Goal: Transaction & Acquisition: Purchase product/service

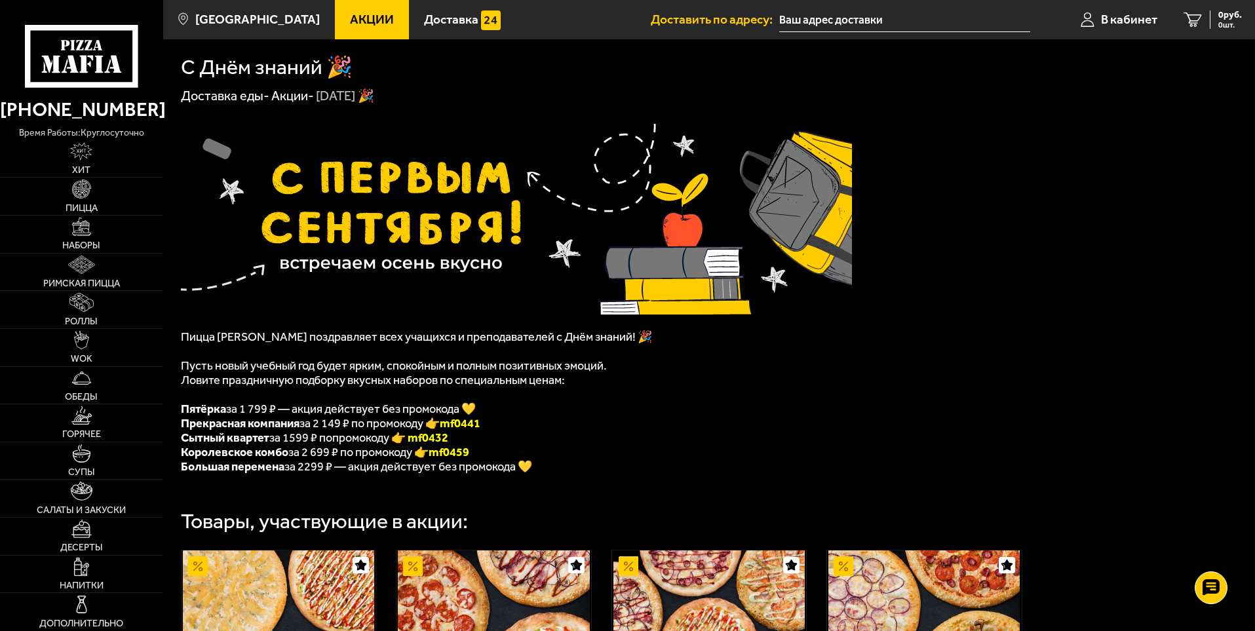
scroll to position [262, 0]
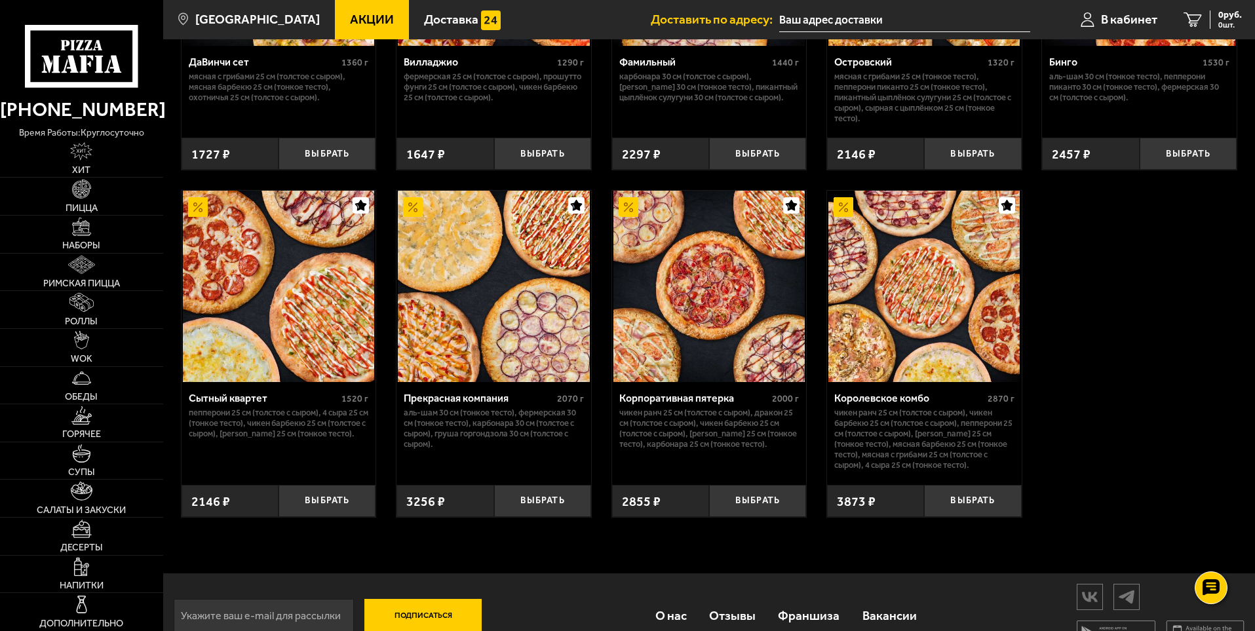
scroll to position [1237, 0]
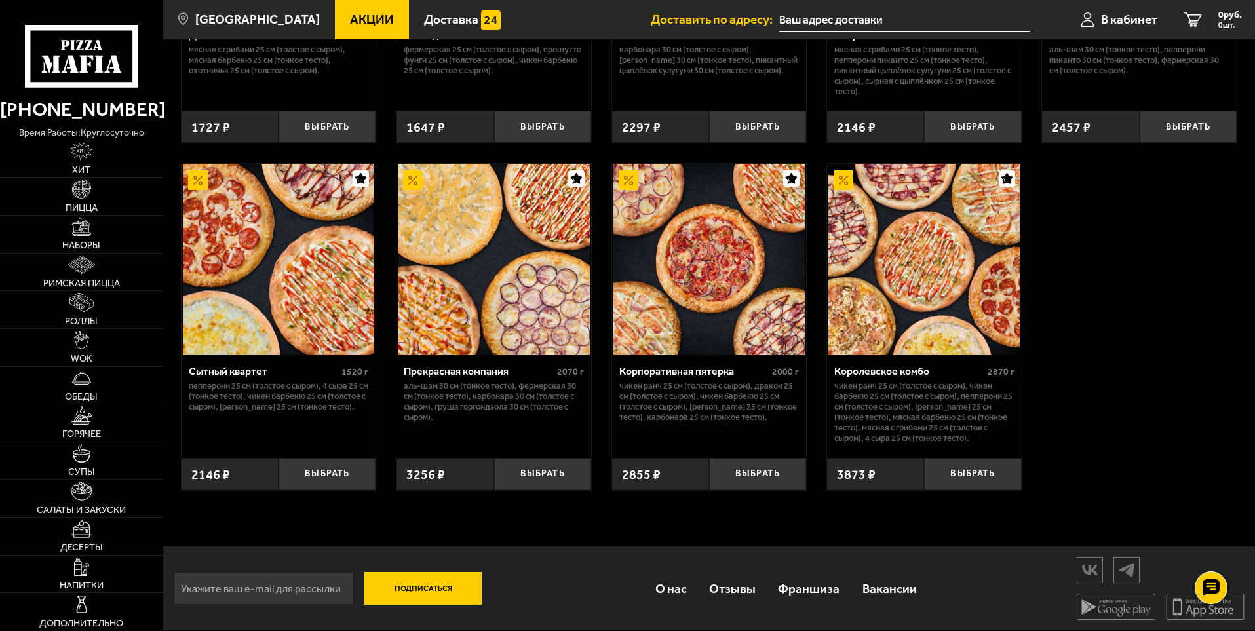
click at [898, 249] on img at bounding box center [923, 259] width 191 height 191
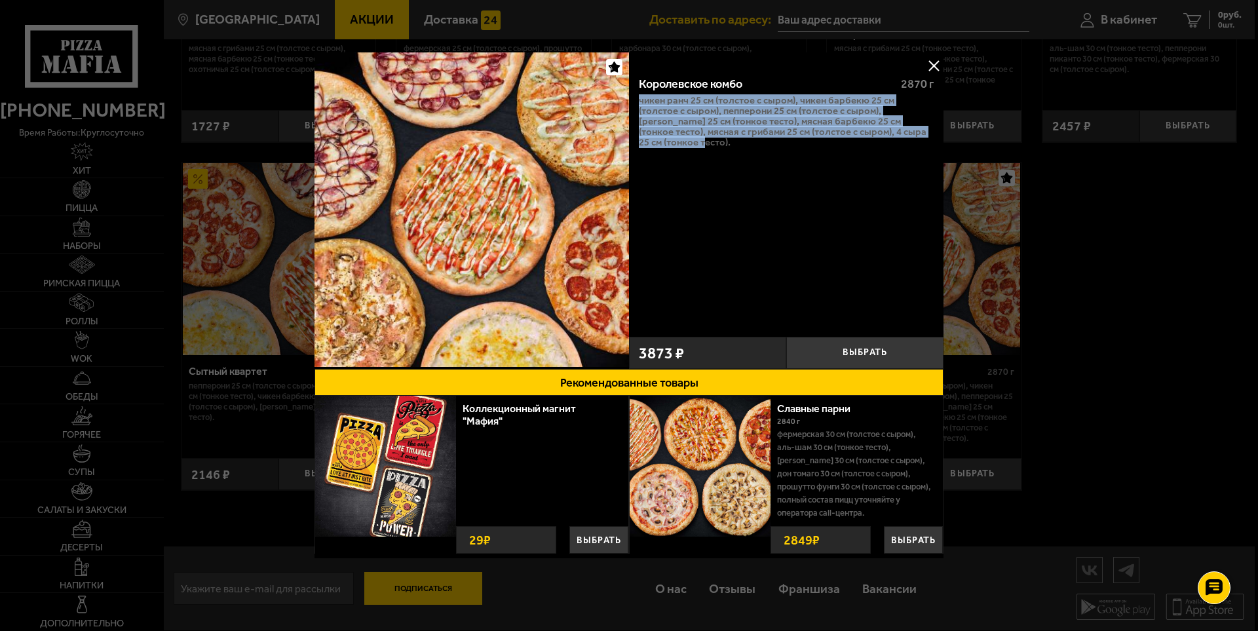
drag, startPoint x: 916, startPoint y: 133, endPoint x: 671, endPoint y: 104, distance: 246.8
click at [638, 100] on div "Королевское комбо 2870 г Чикен Ранч 25 см (толстое с сыром), Чикен Барбекю 25 с…" at bounding box center [786, 198] width 315 height 265
copy p "Чикен Ранч 25 см (толстое с сыром), Чикен Барбекю 25 см (толстое с сыром), Пепп…"
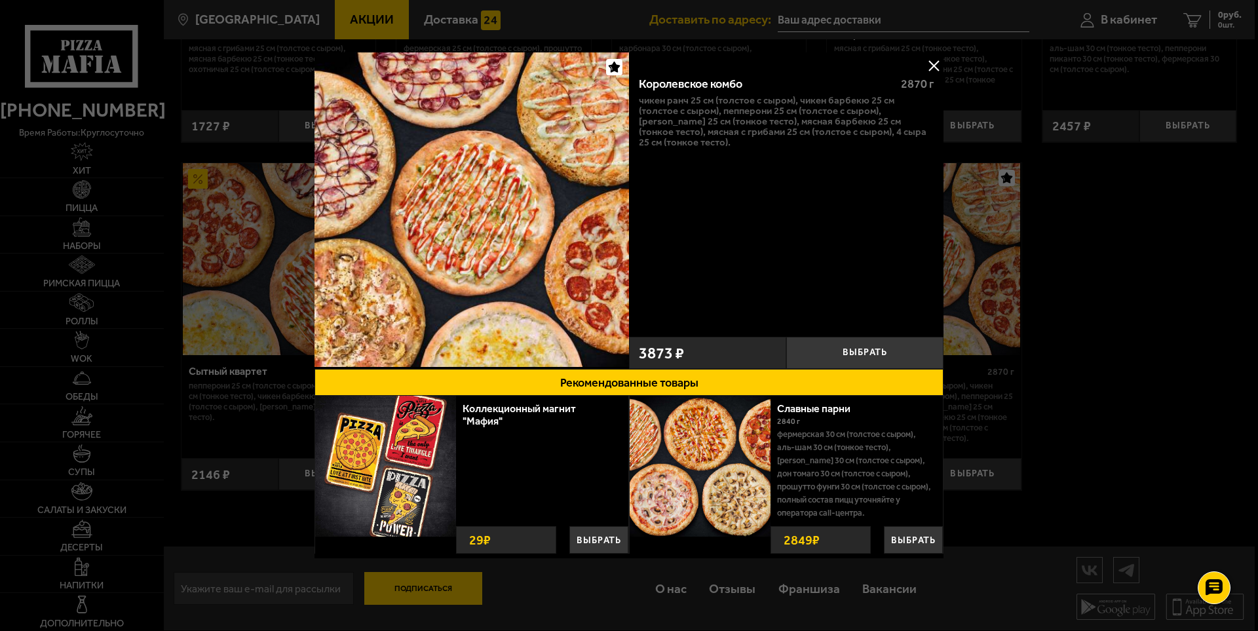
click at [1120, 436] on div at bounding box center [629, 315] width 1258 height 631
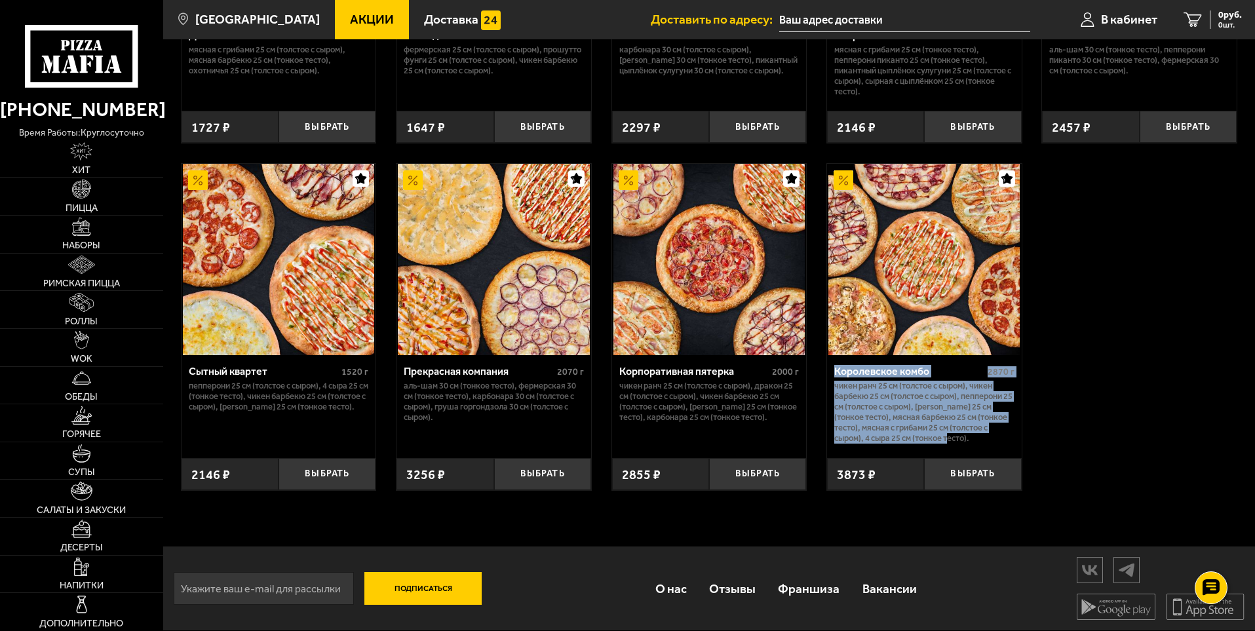
drag, startPoint x: 832, startPoint y: 370, endPoint x: 975, endPoint y: 429, distance: 154.6
click at [977, 431] on div "Королевское комбо 2870 г Чикен Ранч 25 см (толстое с сыром), Чикен Барбекю 25 с…" at bounding box center [924, 401] width 195 height 93
drag, startPoint x: 950, startPoint y: 437, endPoint x: 826, endPoint y: 375, distance: 138.0
click at [826, 375] on div "Королевское комбо 2870 г Чикен Ранч 25 см (толстое с сыром), Чикен Барбекю 25 с…" at bounding box center [924, 327] width 196 height 328
copy div "Королевское комбо 2870 г Чикен Ранч 25 см (толстое с сыром), Чикен Барбекю 25 с…"
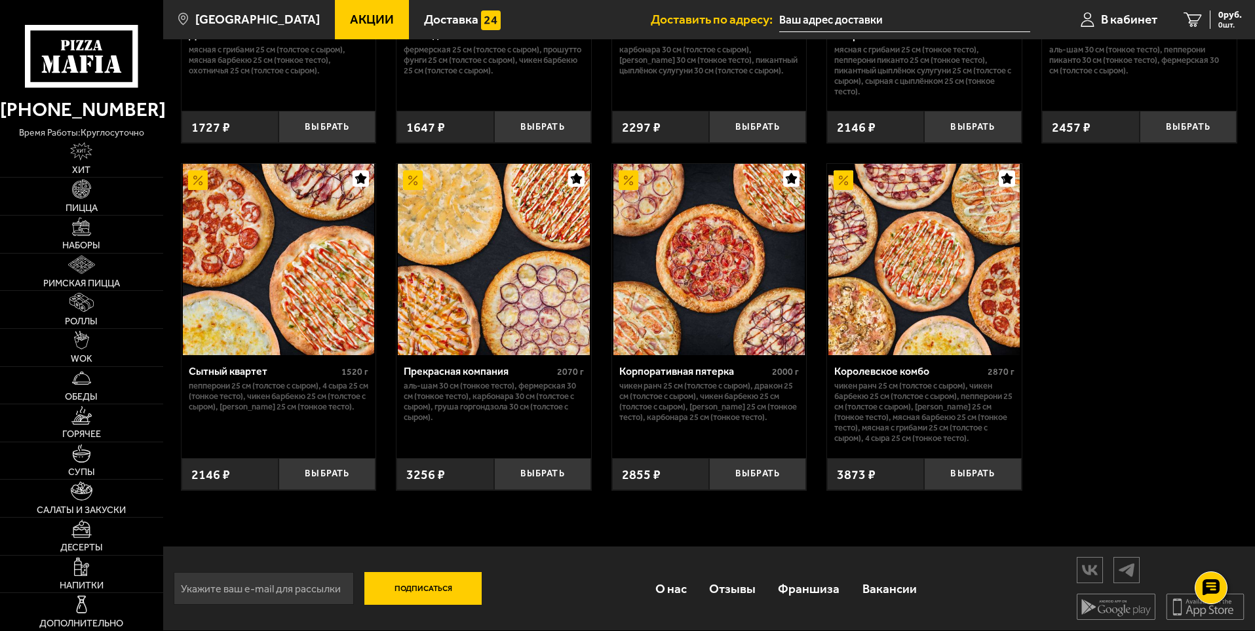
click at [713, 626] on div "Подписаться О нас Отзывы Франшиза Вакансии Мы в соцсетях Скачивайте мобильные п…" at bounding box center [709, 589] width 1092 height 84
click at [712, 628] on div "Подписаться О нас Отзывы Франшиза Вакансии Мы в соцсетях Скачивайте мобильные п…" at bounding box center [709, 589] width 1092 height 84
click at [1037, 562] on div "Подписаться О нас Отзывы Франшиза Вакансии Мы в соцсетях Скачивайте мобильные п…" at bounding box center [709, 589] width 1092 height 84
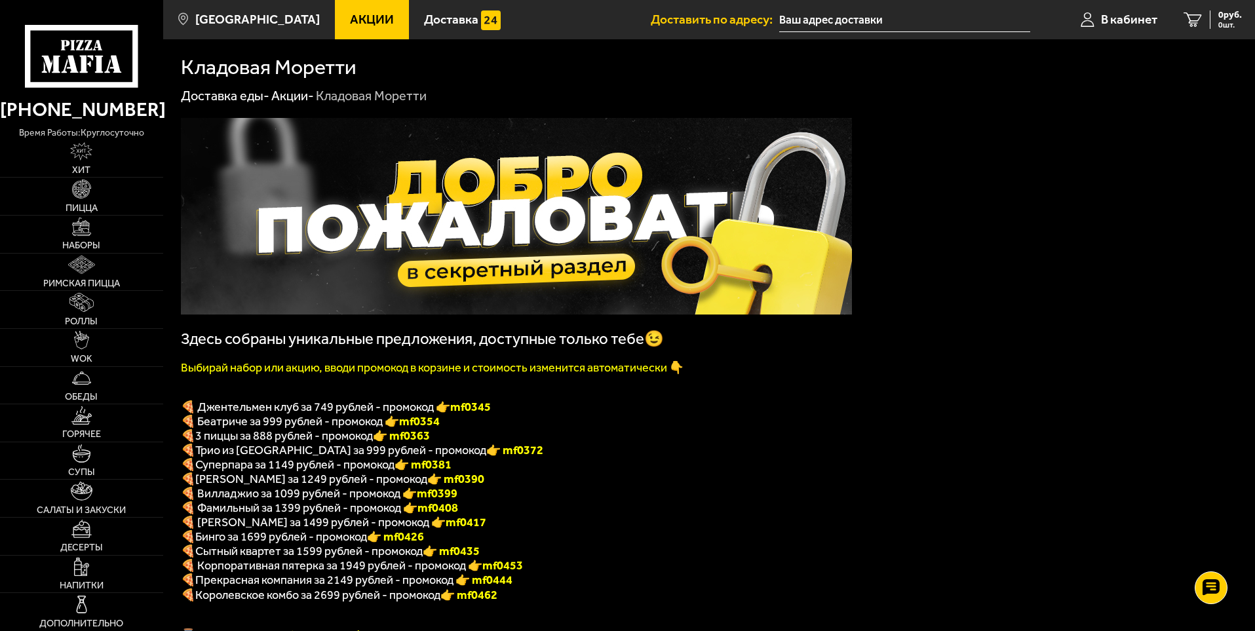
scroll to position [393, 0]
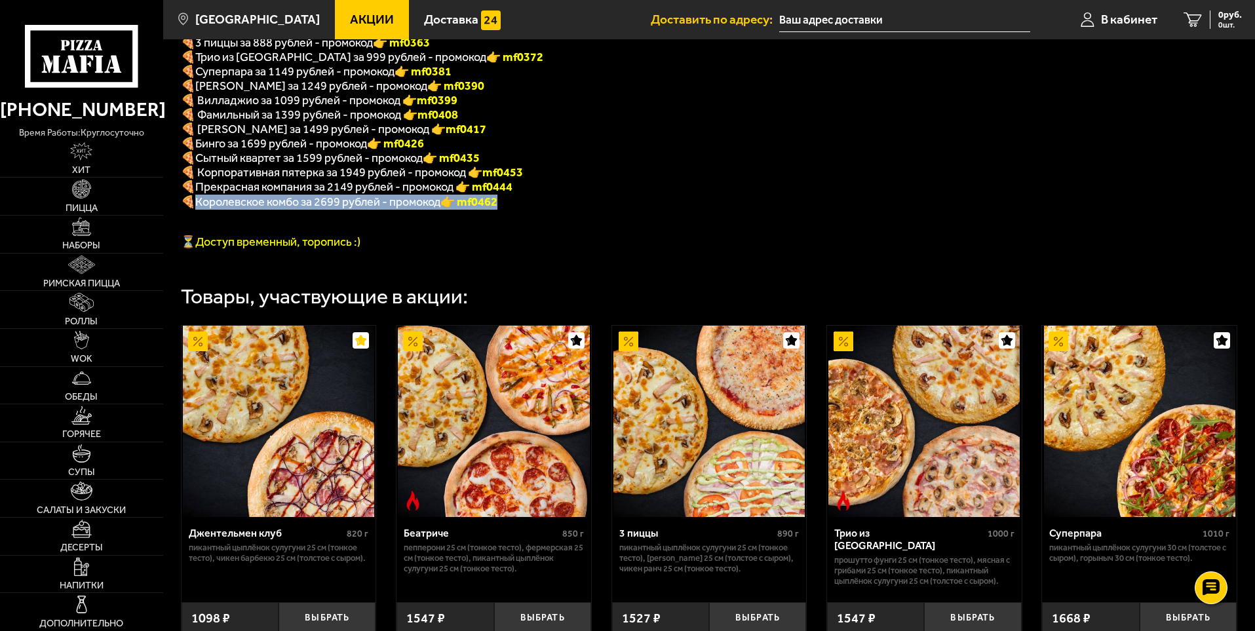
drag, startPoint x: 545, startPoint y: 218, endPoint x: 212, endPoint y: 211, distance: 333.0
click at [196, 210] on p "🍕 Королевское комбо за 2699 рублей - промокод 👉 mf0462" at bounding box center [516, 202] width 671 height 15
copy p "Королевское комбо за 2699 рублей - промокод 👉 mf0462"
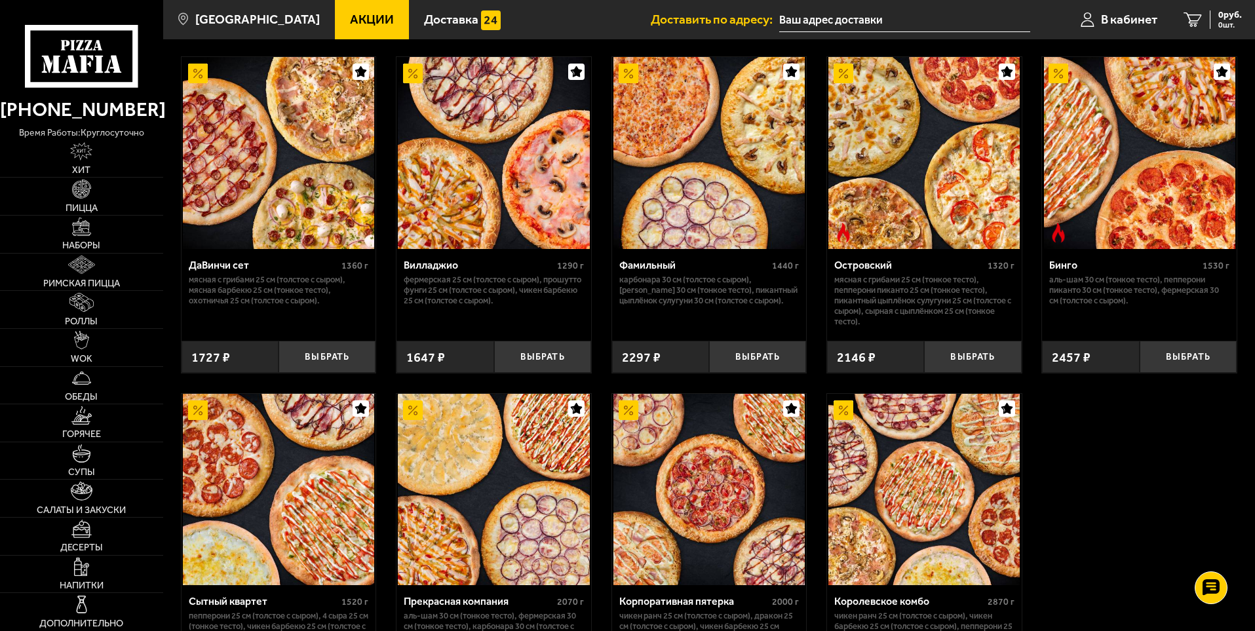
scroll to position [1237, 0]
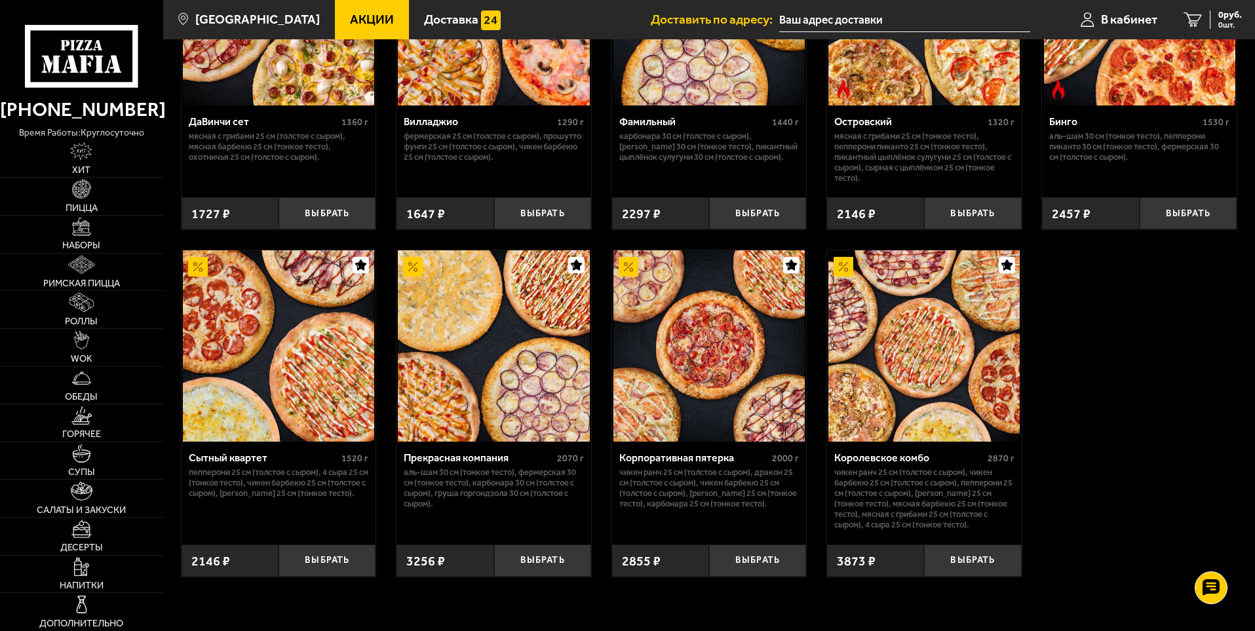
scroll to position [1128, 0]
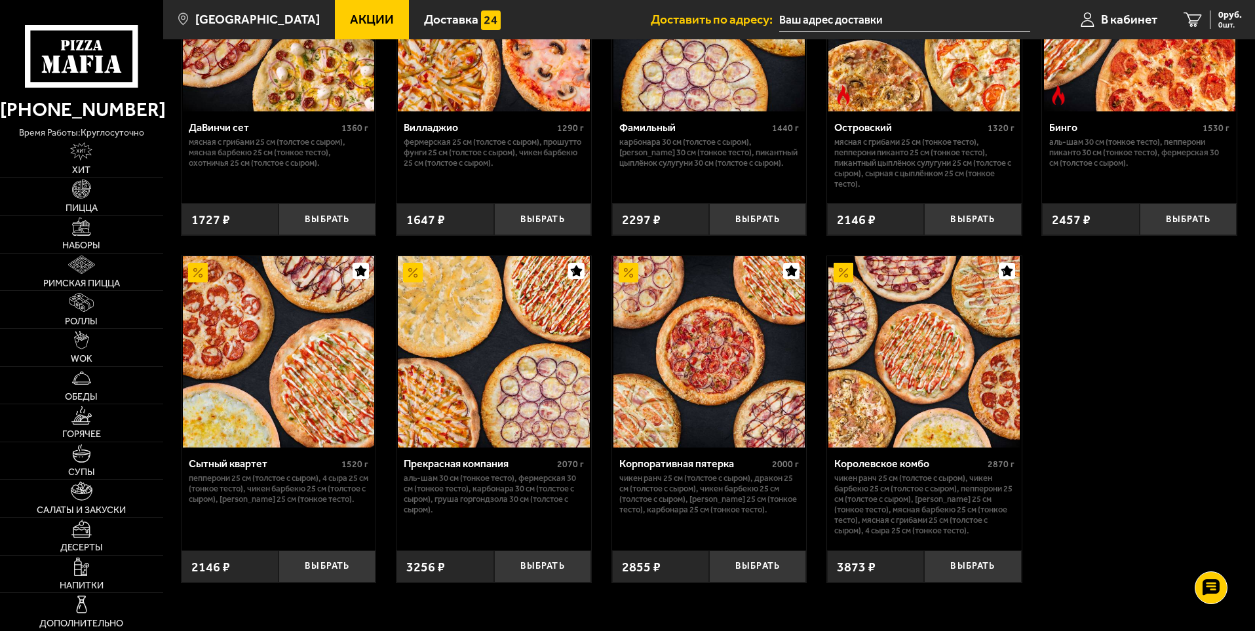
click at [264, 362] on img at bounding box center [278, 351] width 191 height 191
drag, startPoint x: 226, startPoint y: 524, endPoint x: 179, endPoint y: 478, distance: 65.8
click at [179, 478] on div "Джентельмен клуб 820 г Пикантный цыплёнок сулугуни 25 см (тонкое тесто), Чикен …" at bounding box center [709, 86] width 1092 height 1029
copy div "Сытный квартет 1520 г Пепперони 25 см (толстое с сыром), 4 сыра 25 см (тонкое т…"
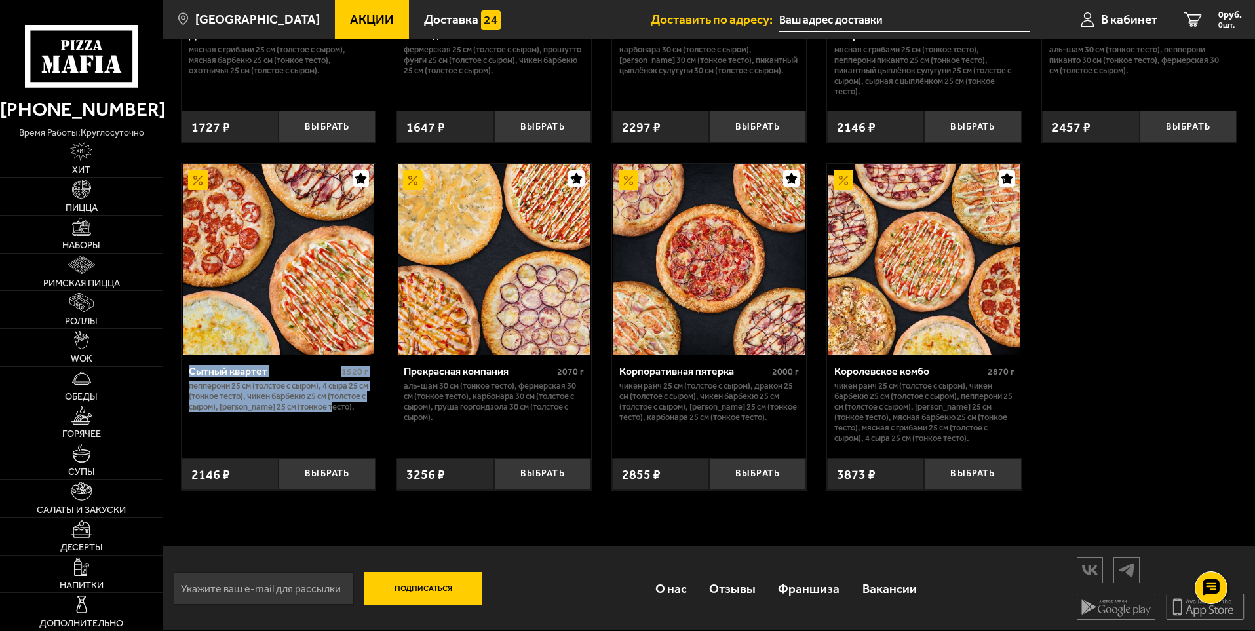
scroll to position [1172, 0]
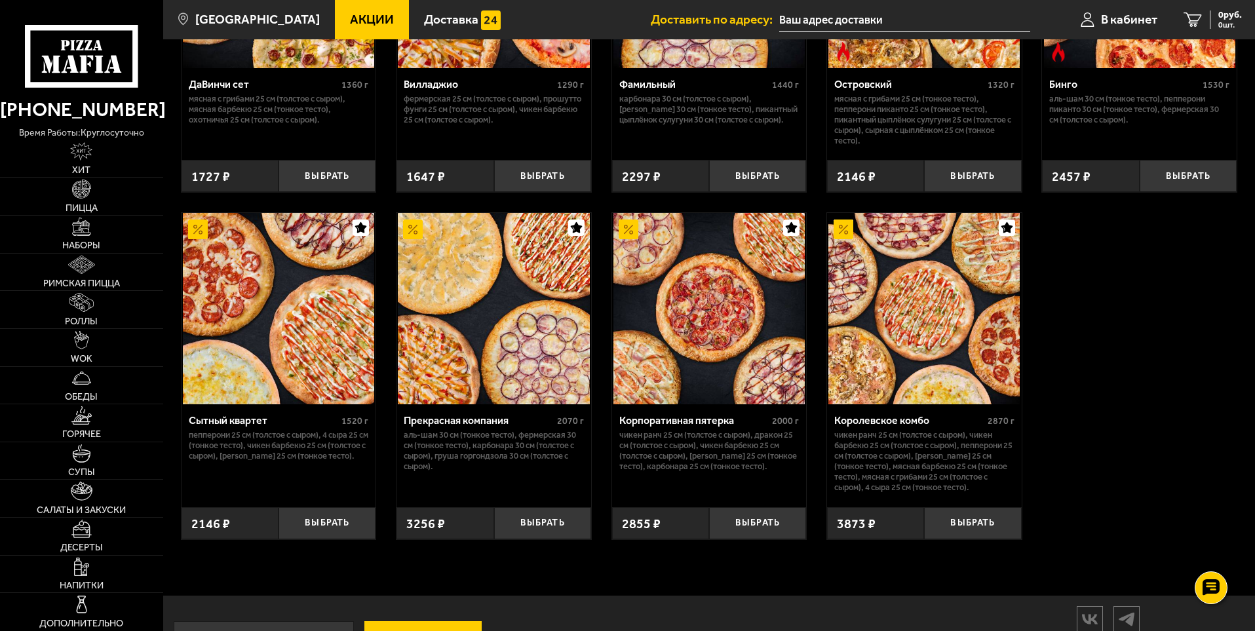
click at [1106, 382] on div "Джентельмен клуб 820 г Пикантный цыплёнок сулугуни 25 см (тонкое тесто), Чикен …" at bounding box center [709, 43] width 1092 height 1029
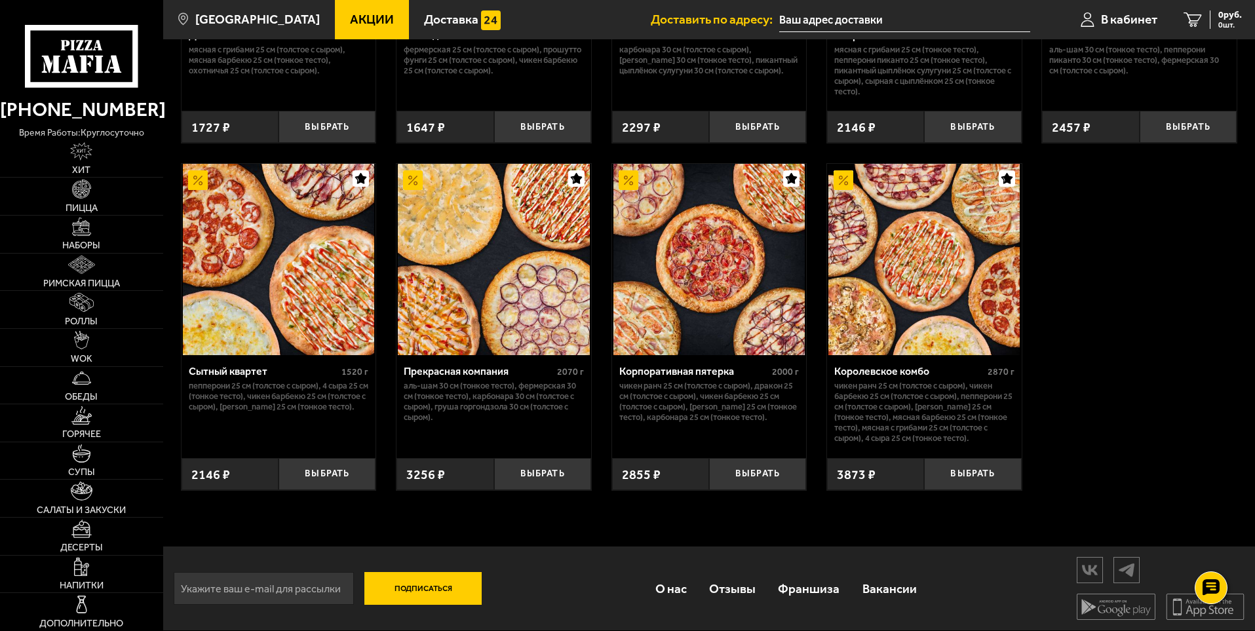
scroll to position [1237, 0]
click at [466, 261] on img at bounding box center [493, 259] width 191 height 191
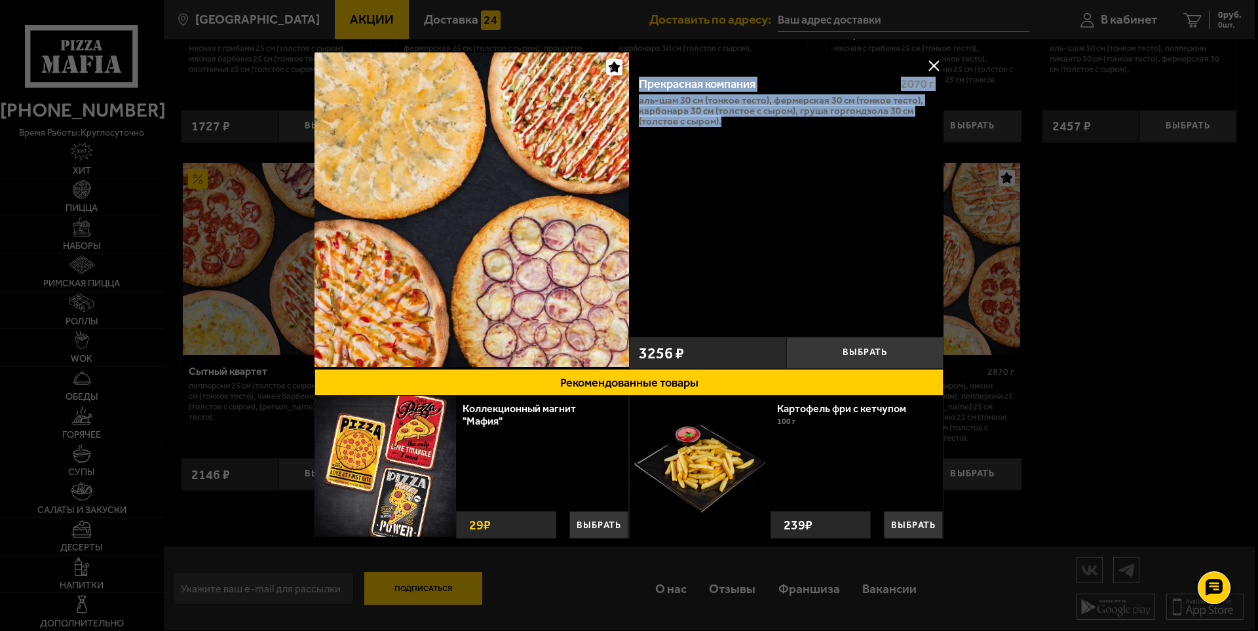
drag, startPoint x: 730, startPoint y: 125, endPoint x: 633, endPoint y: 78, distance: 107.9
click at [633, 78] on div "Прекрасная компания 2070 г Аль-Шам 30 см (тонкое тесто), Фермерская 30 см (тонк…" at bounding box center [786, 198] width 315 height 265
copy div "Прекрасная компания 2070 г Аль-Шам 30 см (тонкое тесто), Фермерская 30 см (тонк…"
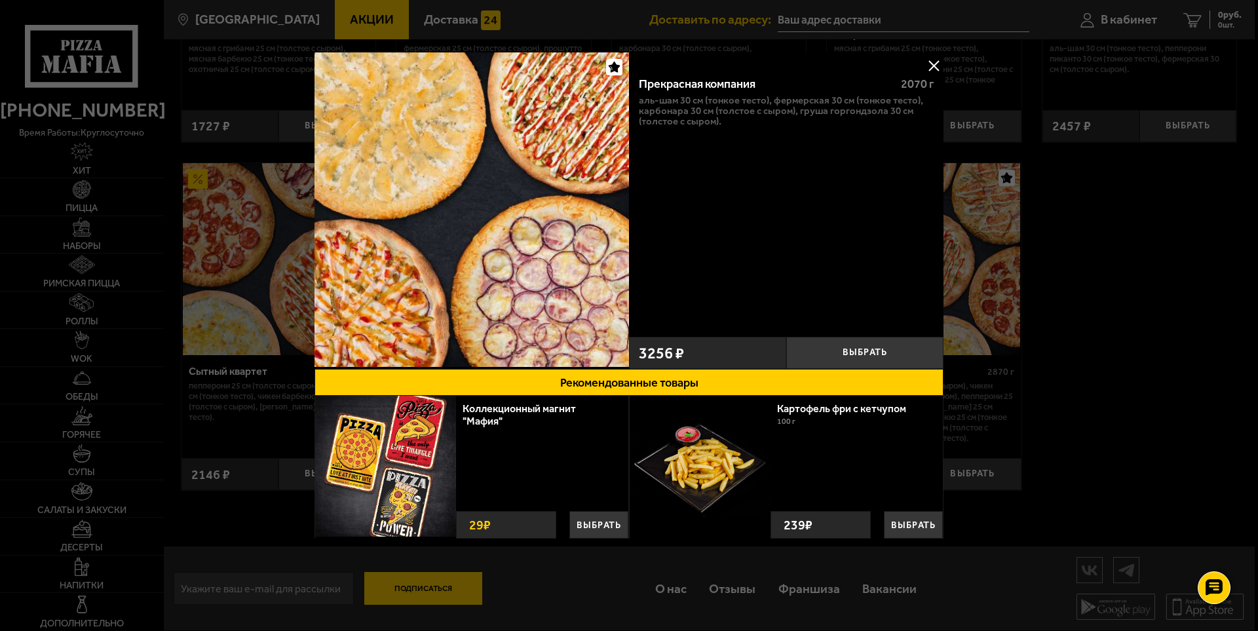
click at [996, 562] on div at bounding box center [629, 315] width 1258 height 631
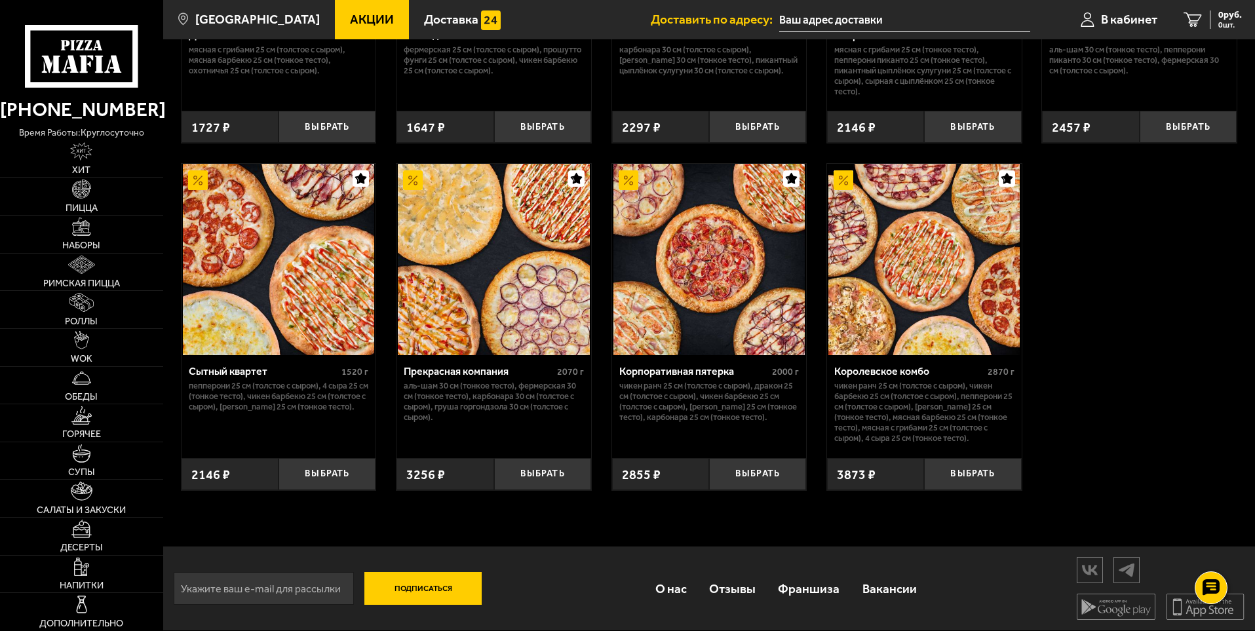
click at [433, 244] on img at bounding box center [493, 259] width 191 height 191
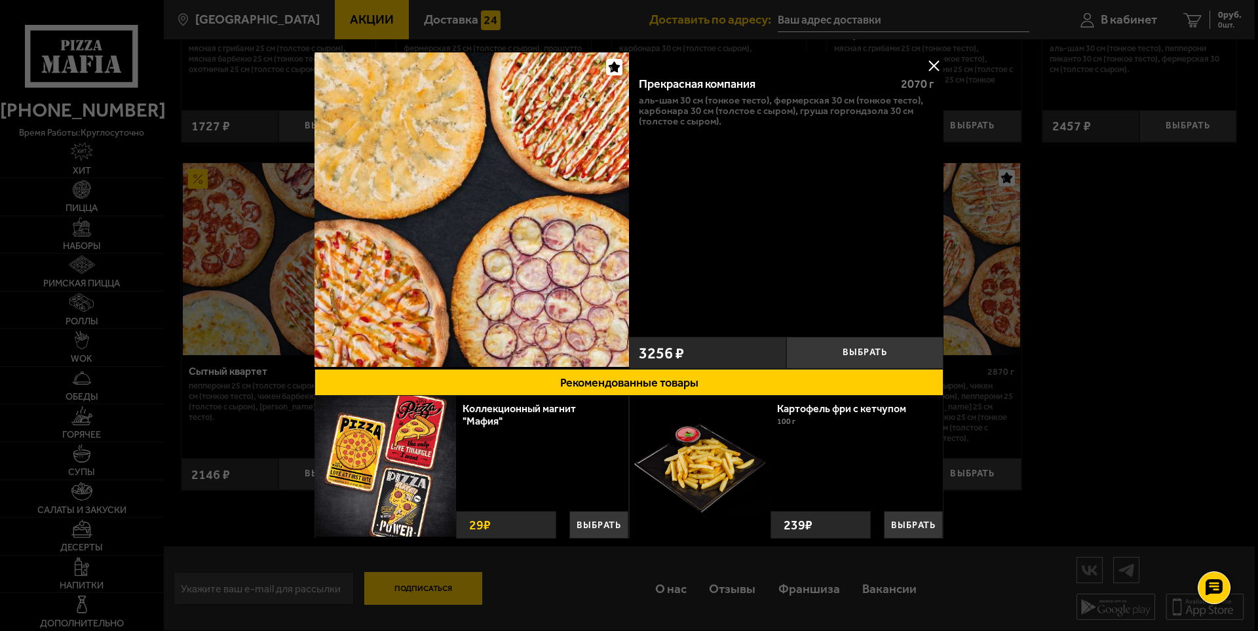
click at [402, 113] on img at bounding box center [472, 209] width 315 height 315
click at [491, 230] on img at bounding box center [472, 209] width 315 height 315
click at [420, 148] on img at bounding box center [472, 209] width 315 height 315
click at [936, 67] on button at bounding box center [934, 66] width 20 height 20
